Goal: Check status: Check status

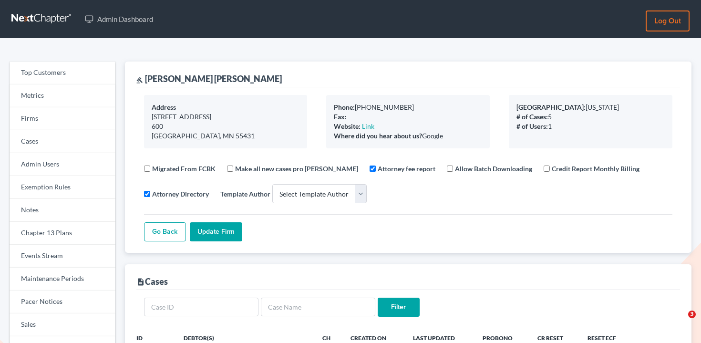
select select
click at [55, 122] on link "Firms" at bounding box center [63, 118] width 106 height 23
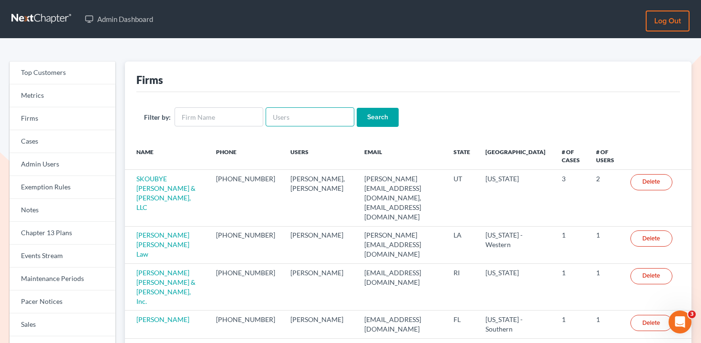
click at [270, 110] on input "text" at bounding box center [310, 116] width 89 height 19
paste input "smartcourt@aol.com"
type input "smartcourt@aol.com"
click at [383, 109] on input "Search" at bounding box center [378, 117] width 42 height 19
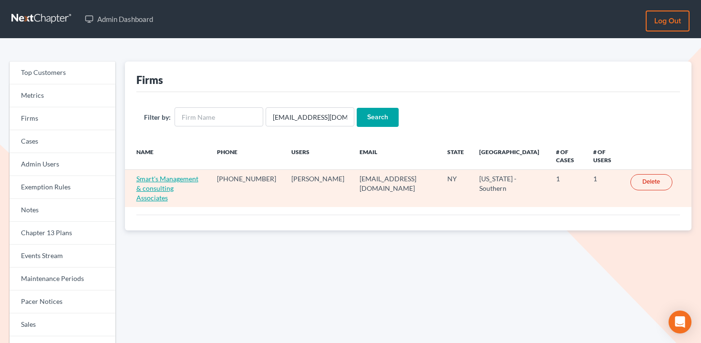
click at [176, 176] on link "Smart's Management & consulting Associates" at bounding box center [167, 188] width 62 height 27
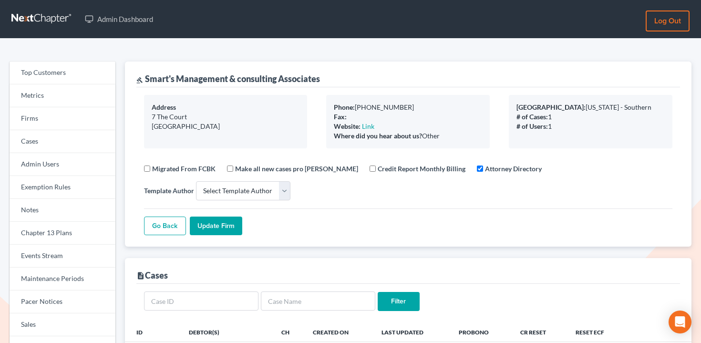
select select
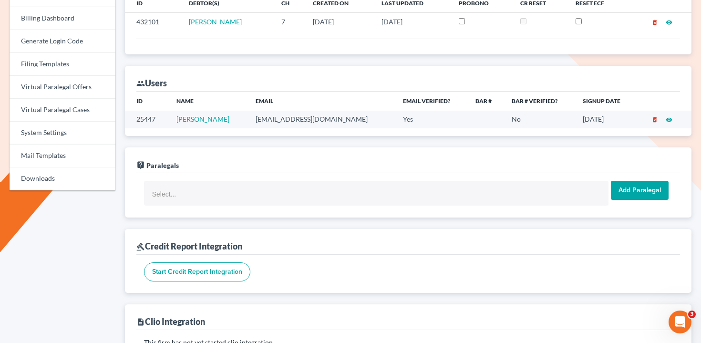
scroll to position [330, 0]
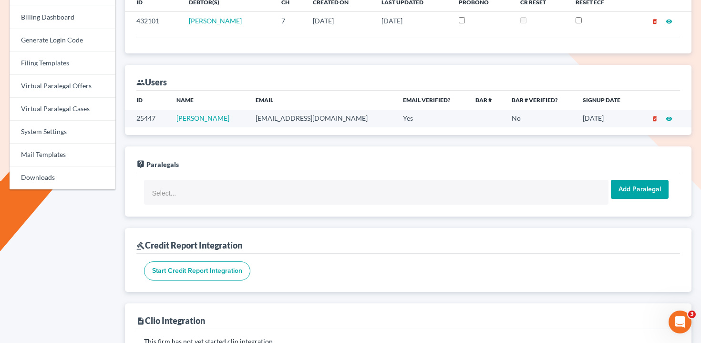
drag, startPoint x: 255, startPoint y: 120, endPoint x: 178, endPoint y: 119, distance: 77.8
click at [178, 120] on td "[PERSON_NAME]" at bounding box center [208, 119] width 79 height 18
copy link "[PERSON_NAME]"
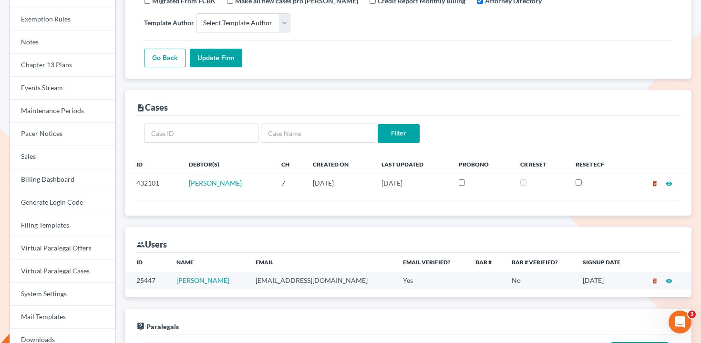
scroll to position [0, 0]
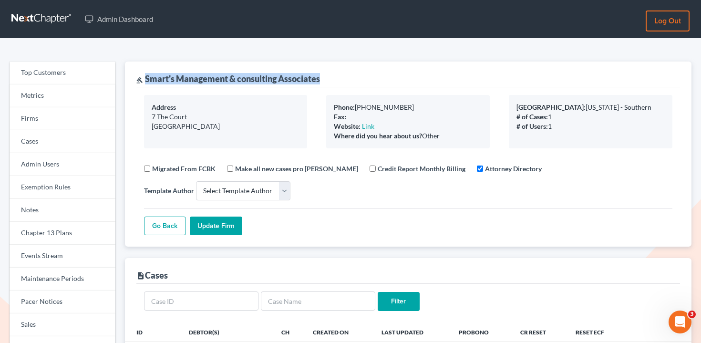
drag, startPoint x: 145, startPoint y: 78, endPoint x: 345, endPoint y: 78, distance: 199.5
click at [345, 78] on div "gavel Smart's Management & consulting Associates" at bounding box center [408, 75] width 544 height 26
copy div "Smart's Management & consulting Associates"
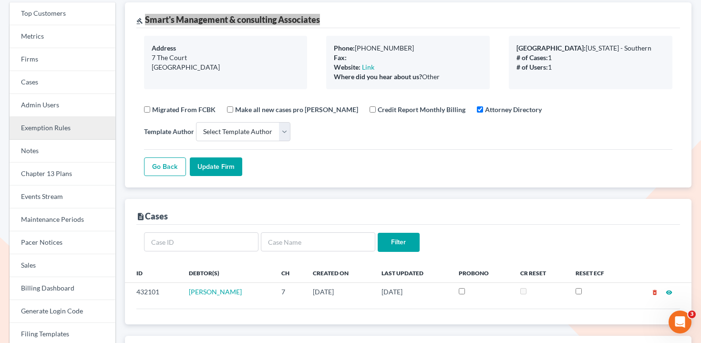
scroll to position [73, 0]
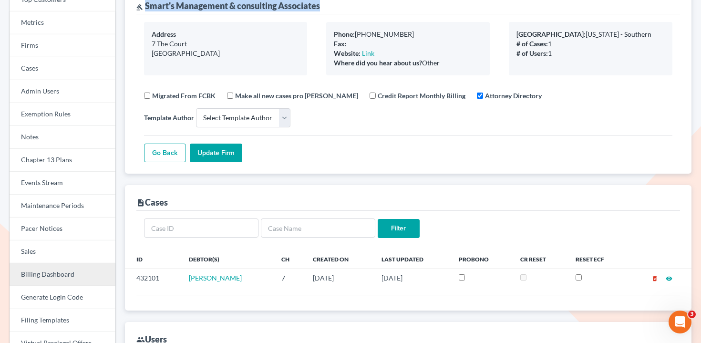
click at [66, 274] on link "Billing Dashboard" at bounding box center [63, 274] width 106 height 23
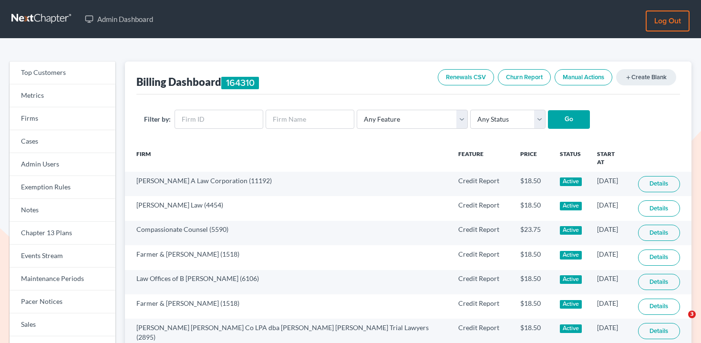
click at [201, 134] on div "Filter by: Any Feature Start Plus Plan Pro Plus Plan Whoa Plan Credit Report Cr…" at bounding box center [408, 119] width 544 height 50
click at [218, 125] on input "text" at bounding box center [219, 119] width 89 height 19
paste input "12245"
type input "12245"
click at [488, 123] on select "Any Status Active Inactive Pending Expired Error Pending Charges" at bounding box center [508, 119] width 75 height 19
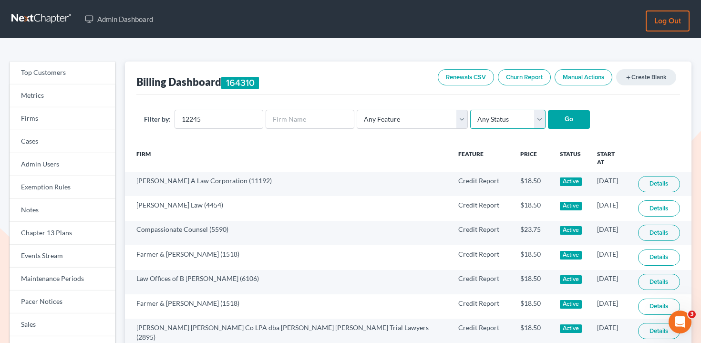
select select "active"
click at [471, 110] on select "Any Status Active Inactive Pending Expired Error Pending Charges" at bounding box center [508, 119] width 75 height 19
click at [561, 121] on input "Go" at bounding box center [569, 119] width 42 height 19
